Goal: Task Accomplishment & Management: Manage account settings

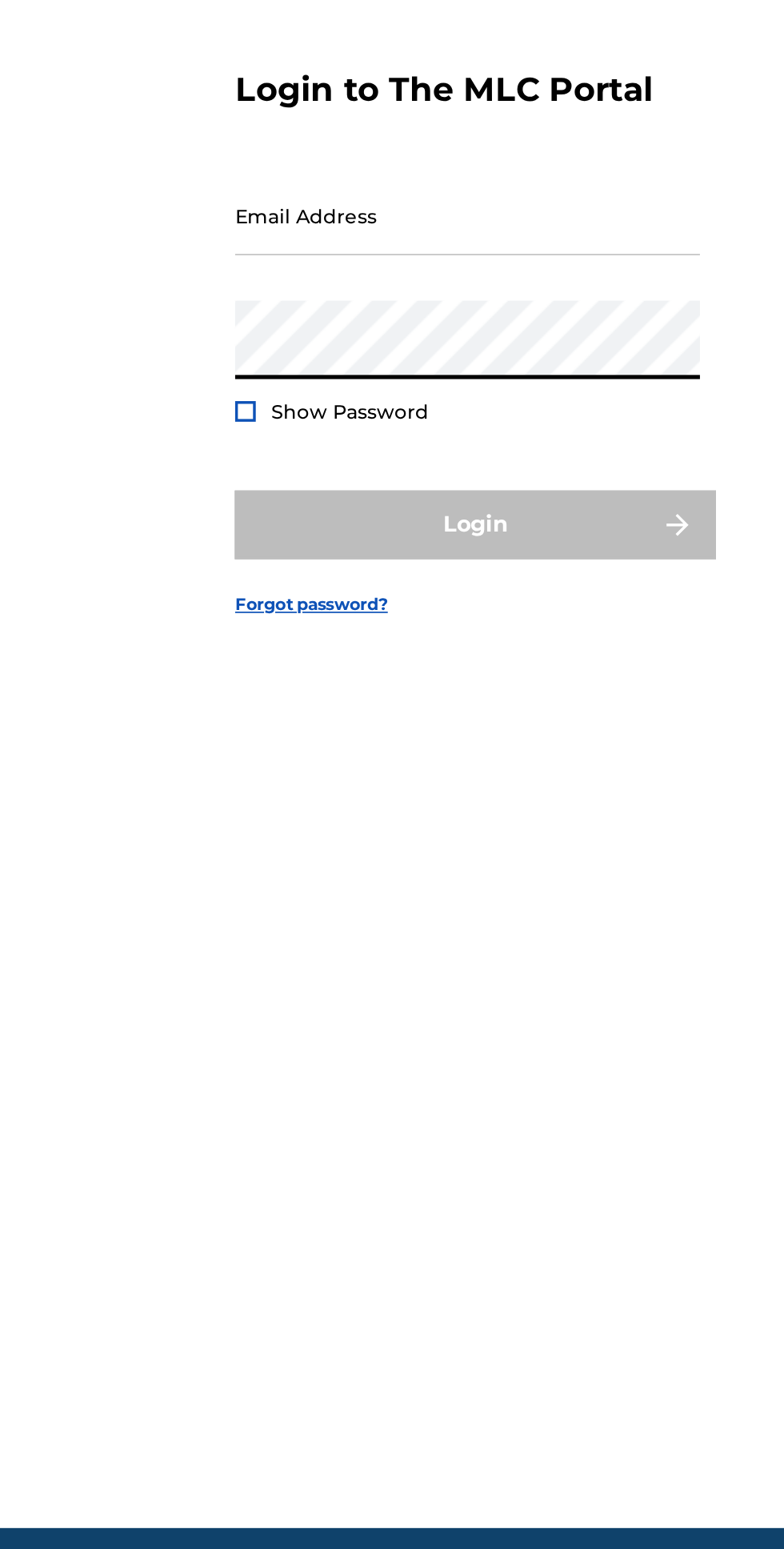
type input "[EMAIL_ADDRESS][DOMAIN_NAME]"
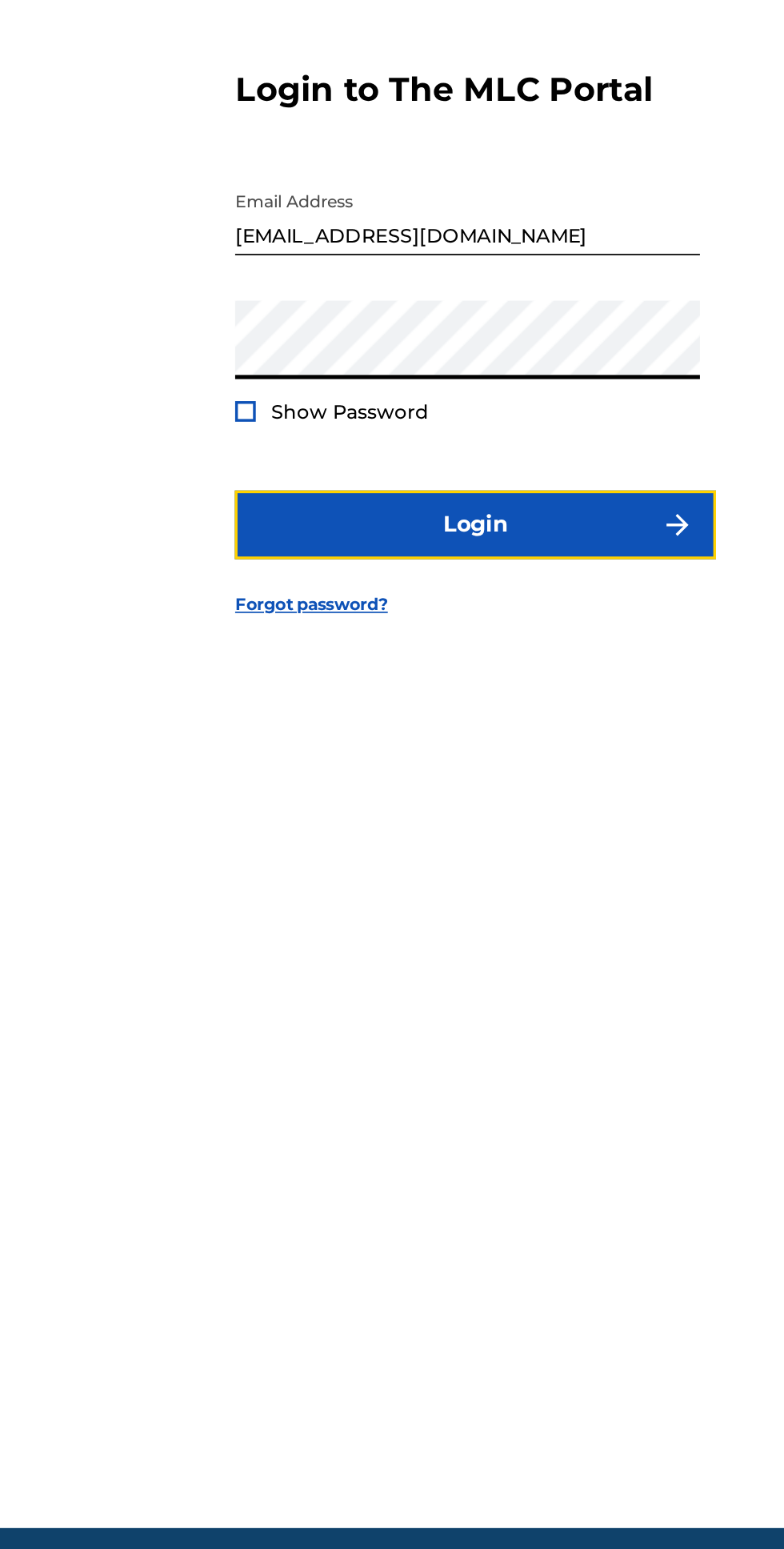
click at [479, 930] on button "Login" at bounding box center [392, 910] width 280 height 40
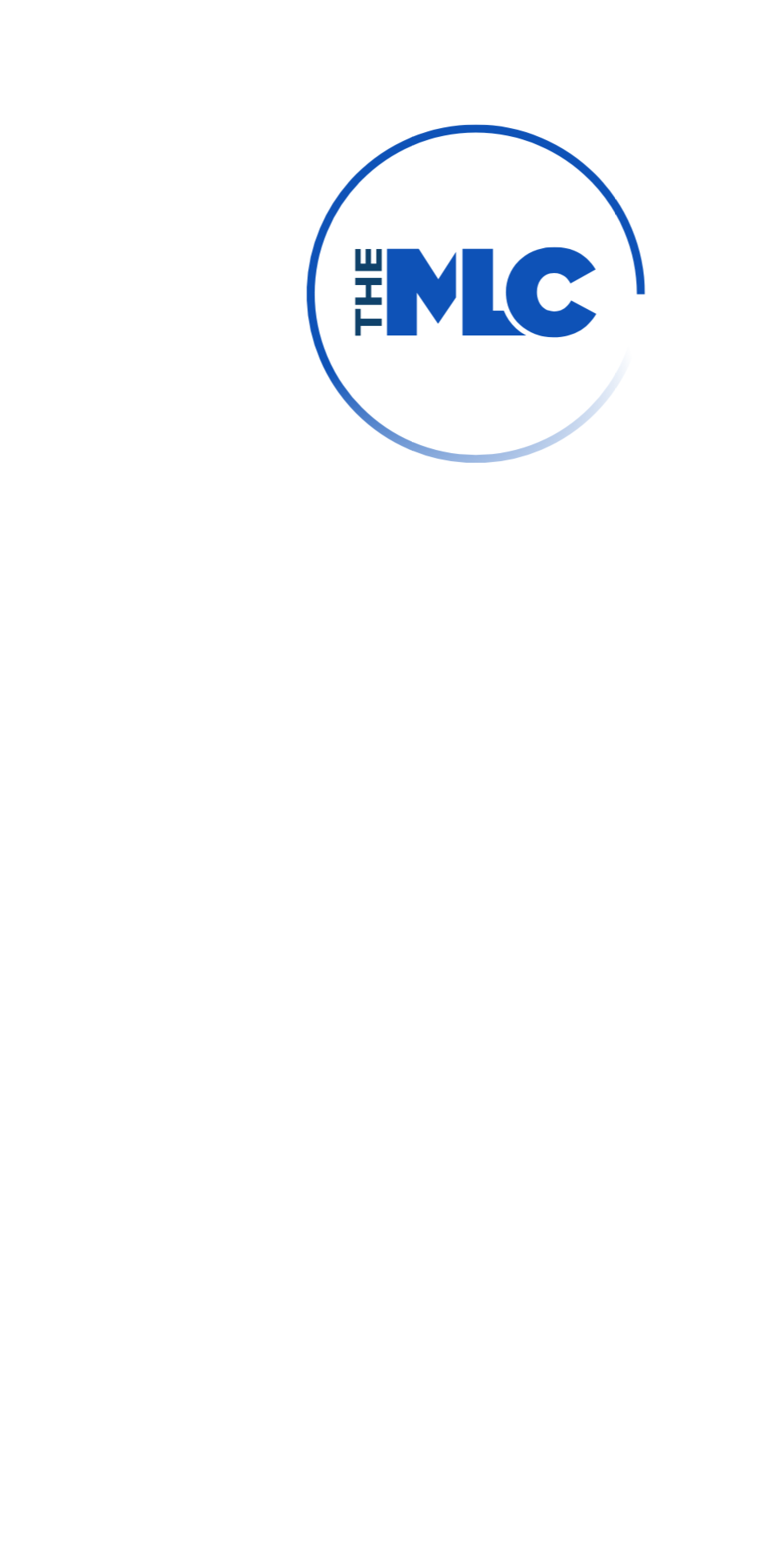
scroll to position [8, 0]
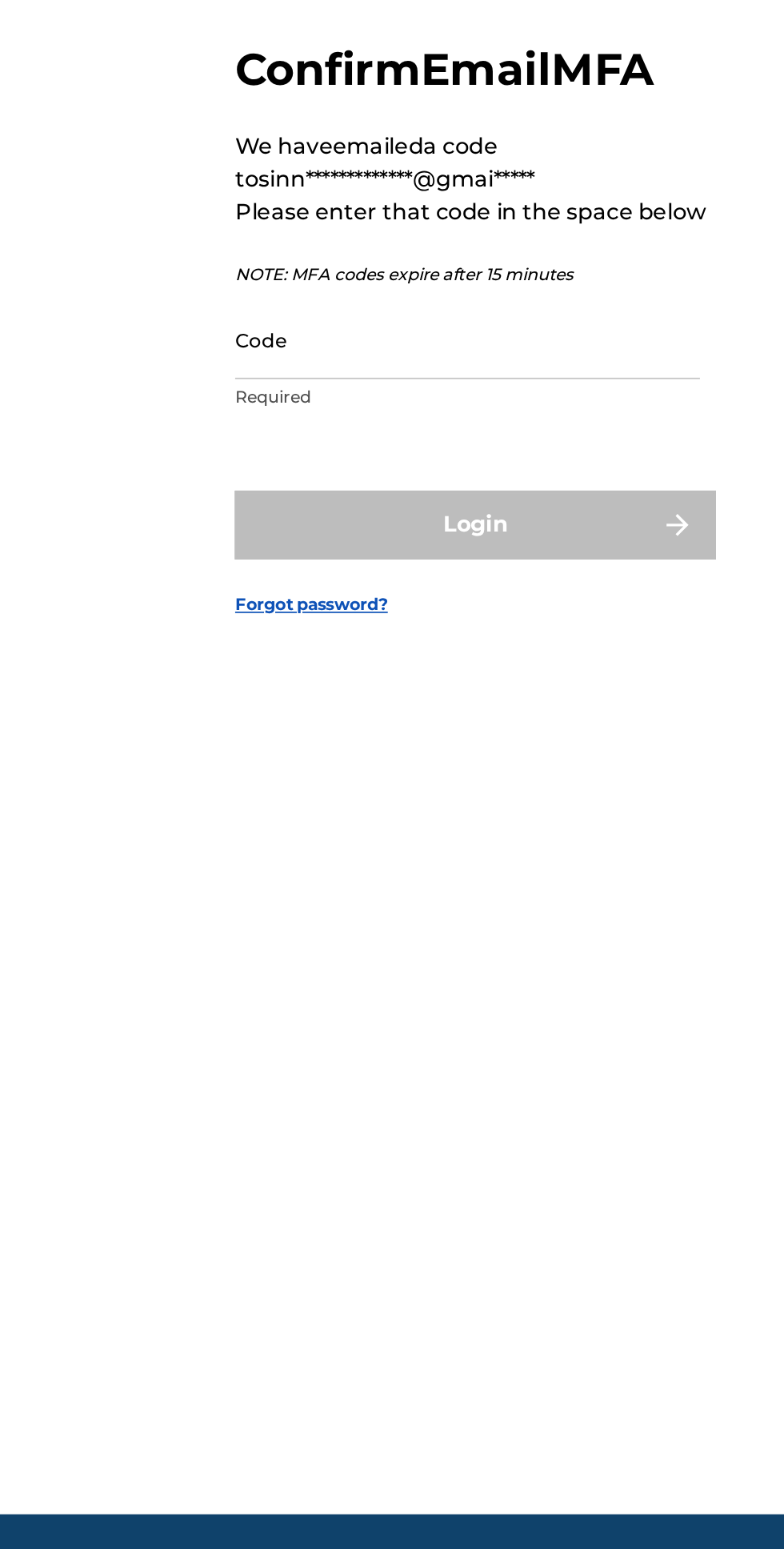
click at [468, 824] on input "Code" at bounding box center [386, 802] width 270 height 46
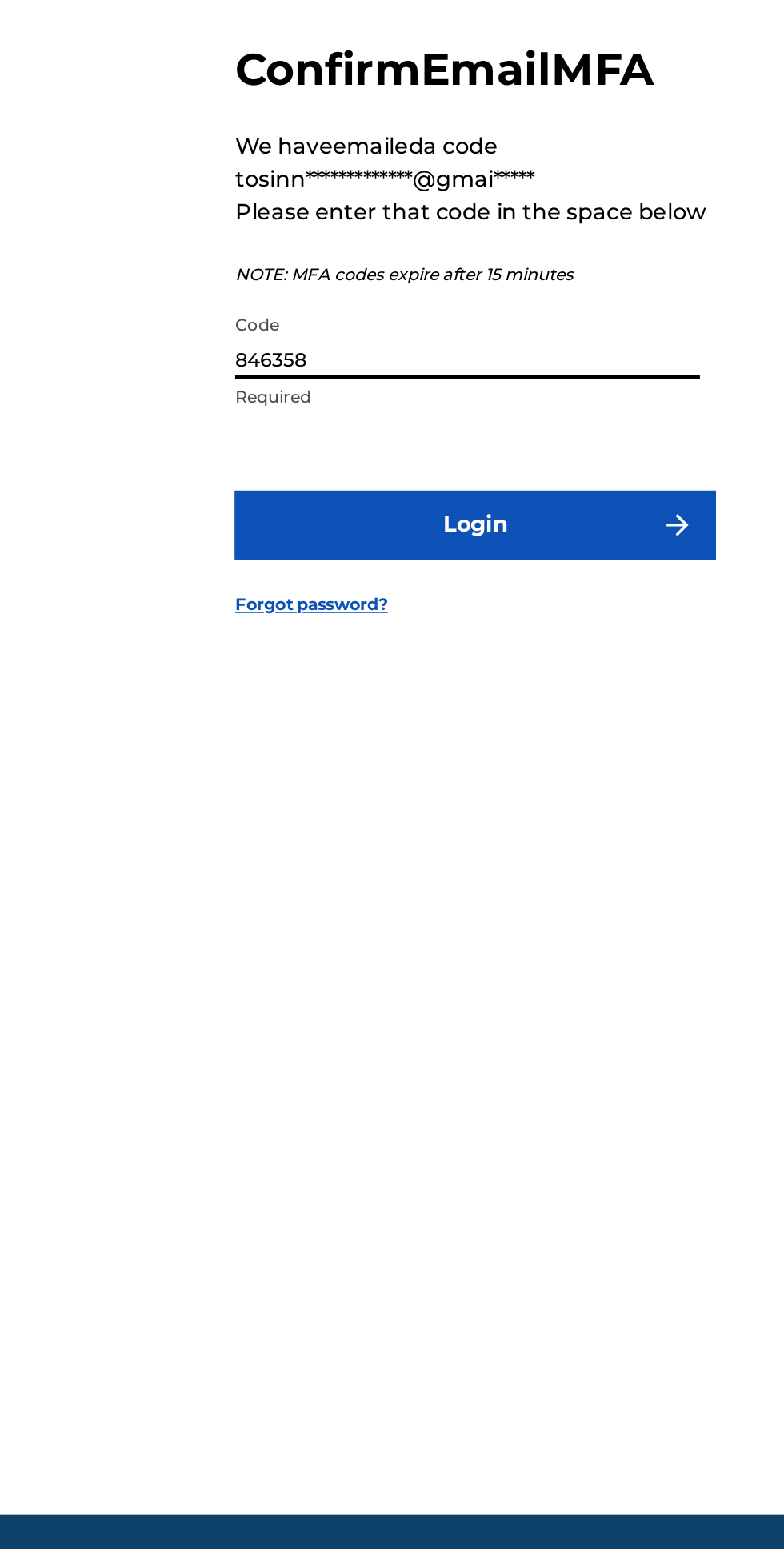
type input "846358"
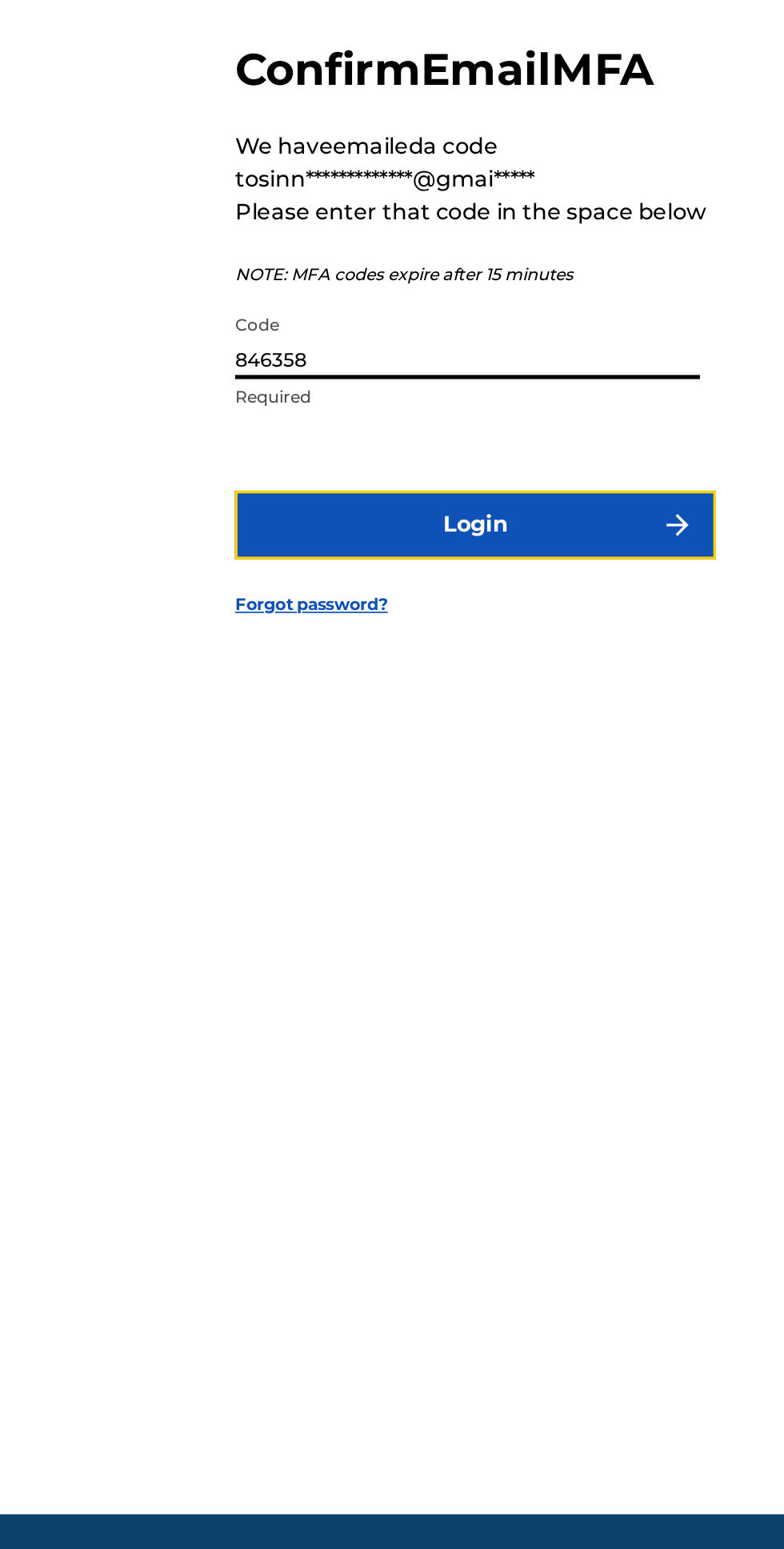
click at [474, 930] on button "Login" at bounding box center [392, 910] width 280 height 40
